Goal: Task Accomplishment & Management: Manage account settings

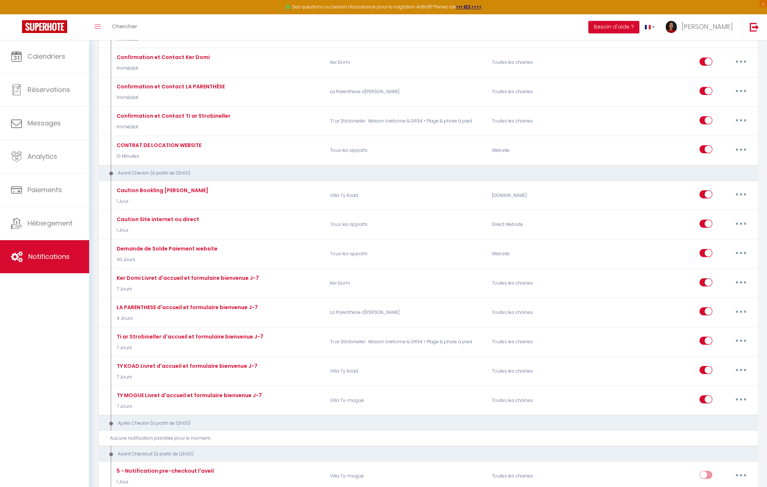
scroll to position [184, 0]
click at [46, 94] on span "Réservations" at bounding box center [49, 89] width 43 height 9
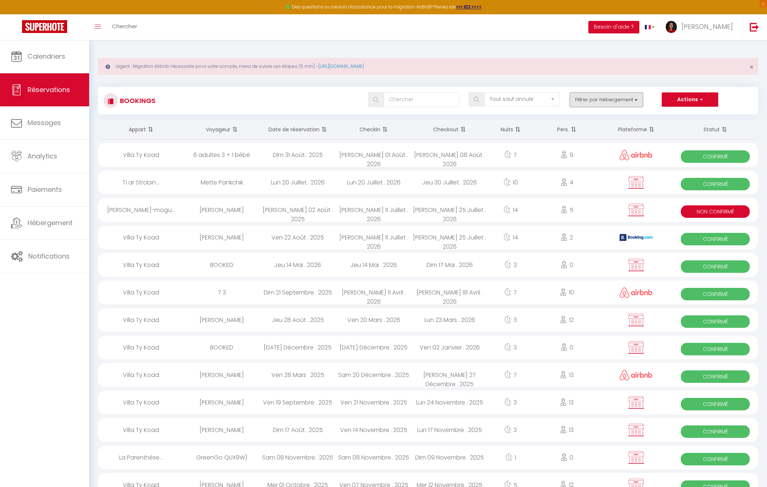
click at [629, 101] on button "Filtrer par hébergement" at bounding box center [606, 99] width 73 height 15
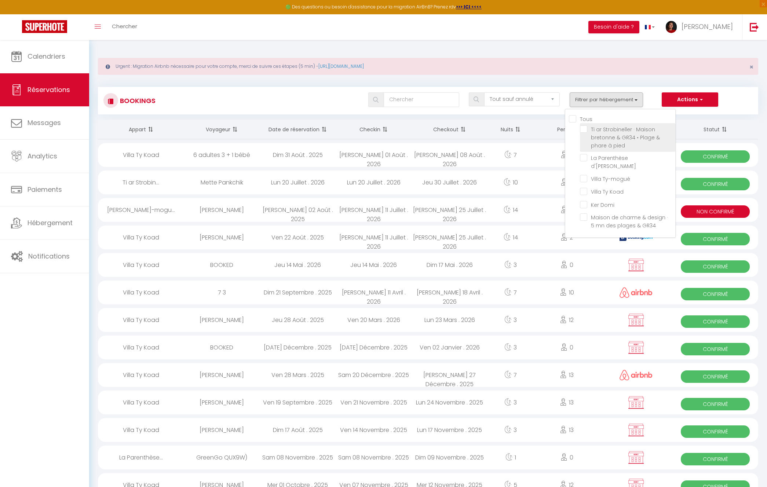
click at [598, 137] on span "Ti ar Strobineller · Maison bretonne & GR34 • Plage & phare à pied" at bounding box center [625, 137] width 69 height 23
click at [598, 133] on input "Ti ar Strobineller · Maison bretonne & GR34 • Plage & phare à pied" at bounding box center [627, 128] width 95 height 7
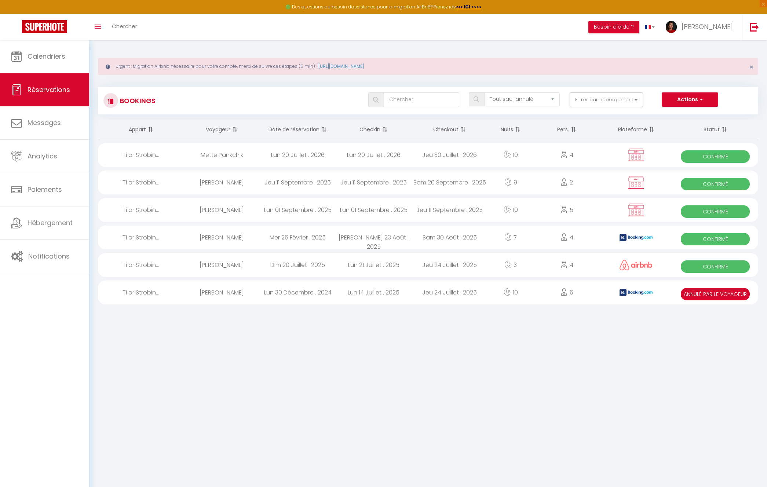
click at [217, 179] on div "[PERSON_NAME]" at bounding box center [222, 183] width 76 height 24
select select "OK"
select select "KO"
select select "0"
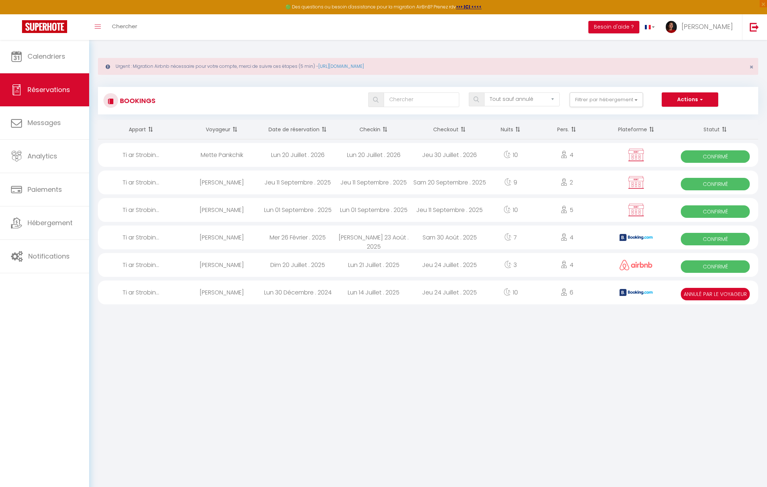
select select "1"
select select
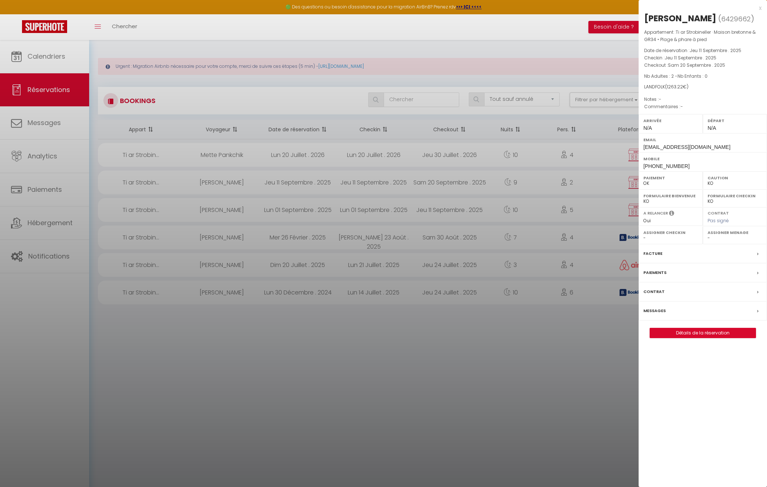
click at [682, 263] on div "Facture" at bounding box center [703, 253] width 128 height 19
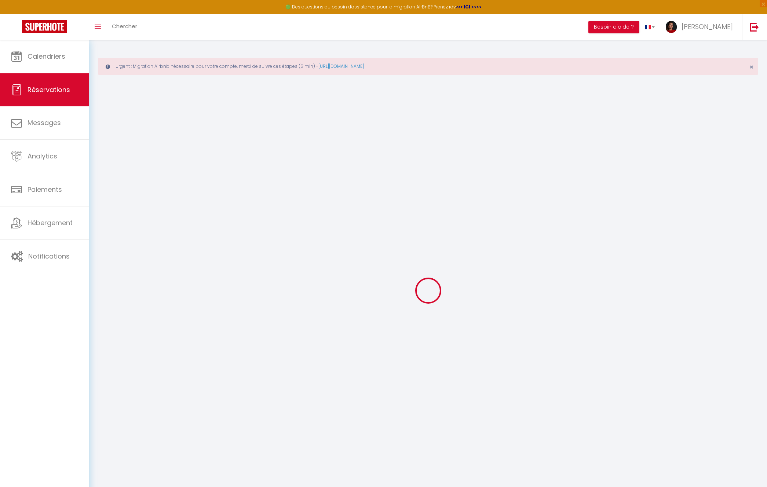
select select
checkbox input "false"
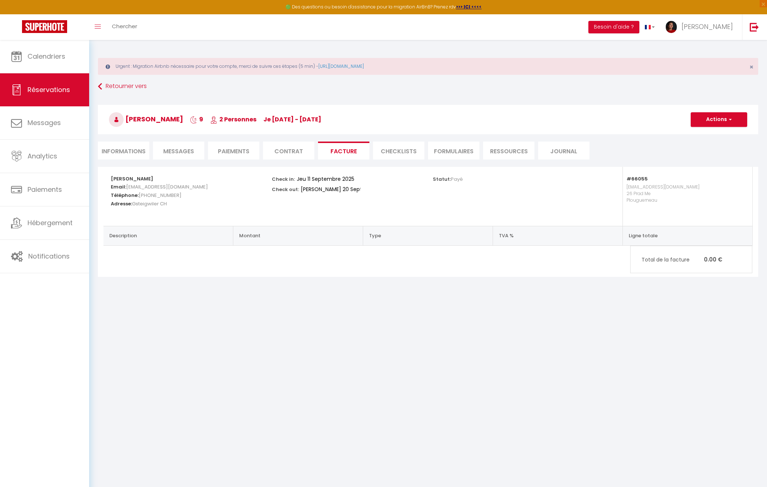
drag, startPoint x: 168, startPoint y: 206, endPoint x: 134, endPoint y: 206, distance: 34.5
click at [134, 206] on h5 "Adresse: Gsteigwiler CH" at bounding box center [187, 203] width 152 height 8
copy span "Gsteigwiler CH"
click at [290, 149] on li "Contrat" at bounding box center [288, 151] width 51 height 18
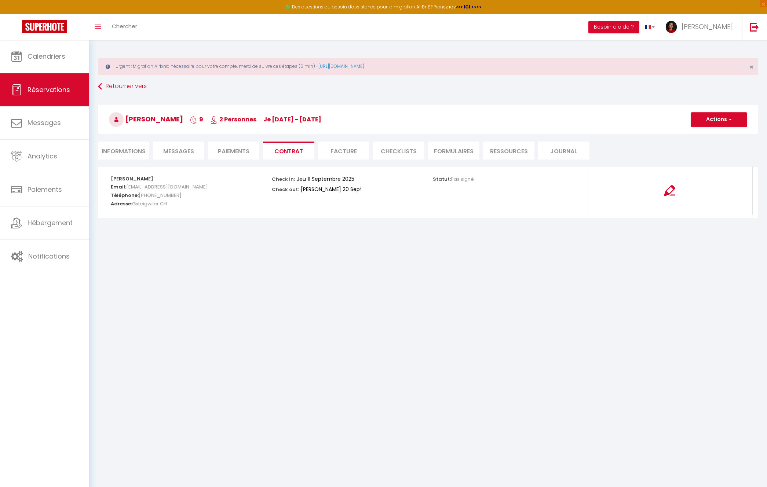
click at [251, 148] on li "Paiements" at bounding box center [233, 151] width 51 height 18
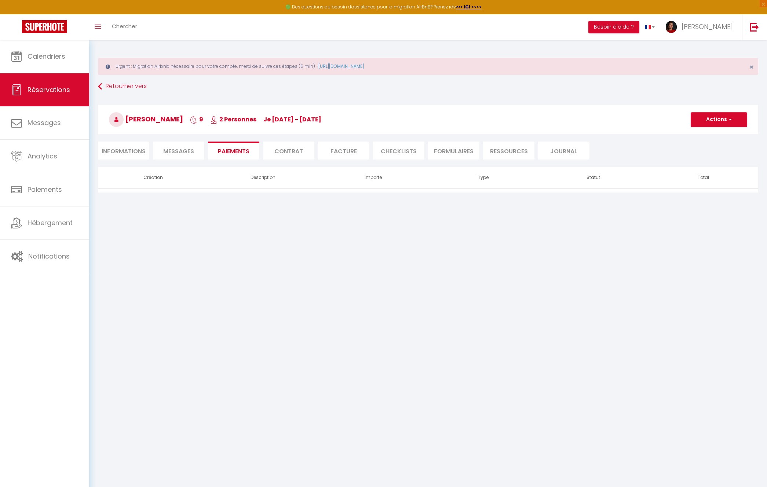
click at [188, 150] on span "Messages" at bounding box center [178, 151] width 31 height 8
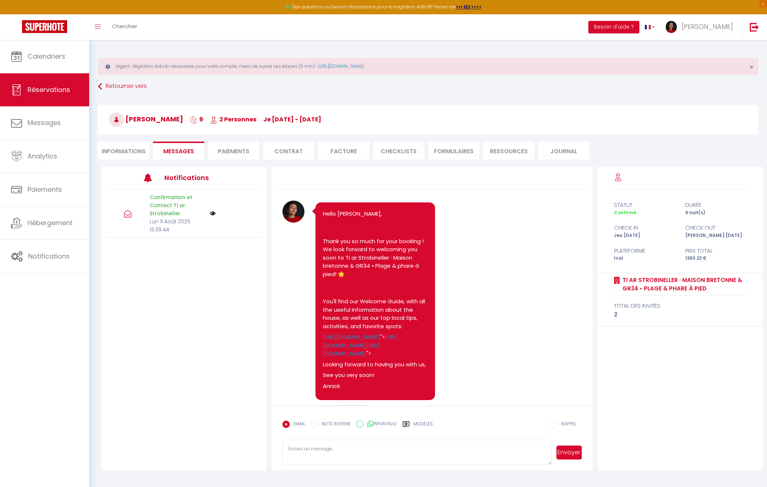
click at [343, 150] on li "Facture" at bounding box center [343, 151] width 51 height 18
